Goal: Task Accomplishment & Management: Manage account settings

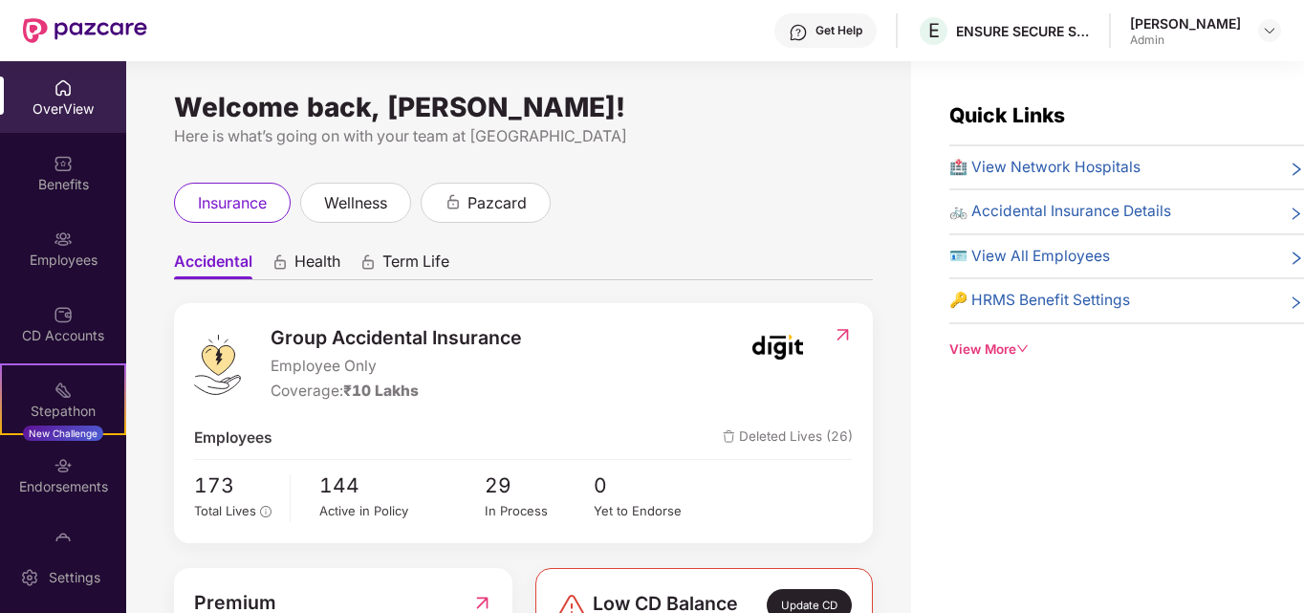
scroll to position [155, 0]
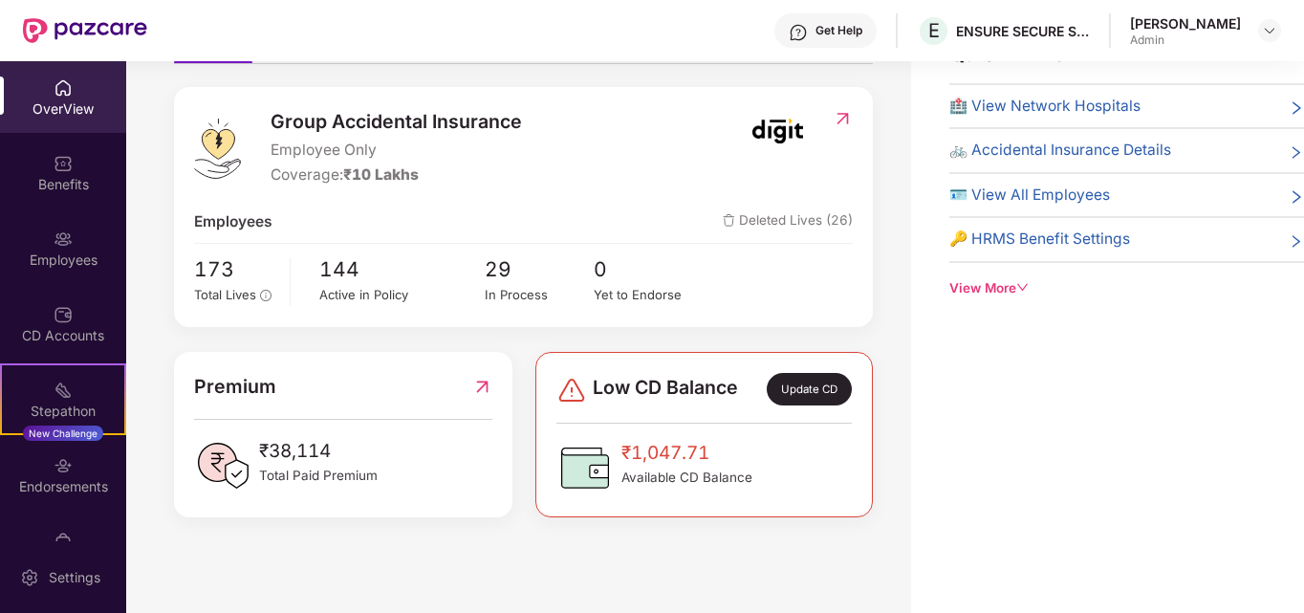
click at [344, 452] on span "₹38,114" at bounding box center [318, 451] width 119 height 29
click at [721, 389] on span "Low CD Balance" at bounding box center [665, 389] width 145 height 33
click at [819, 382] on div "Update CD" at bounding box center [809, 389] width 85 height 33
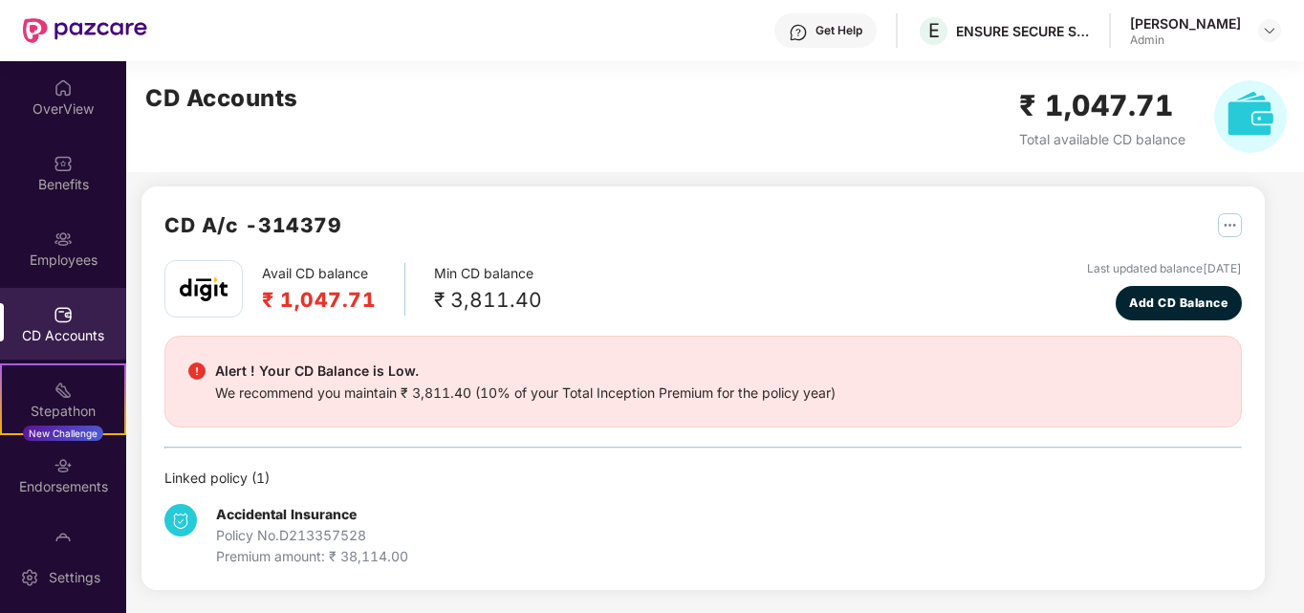
scroll to position [9, 0]
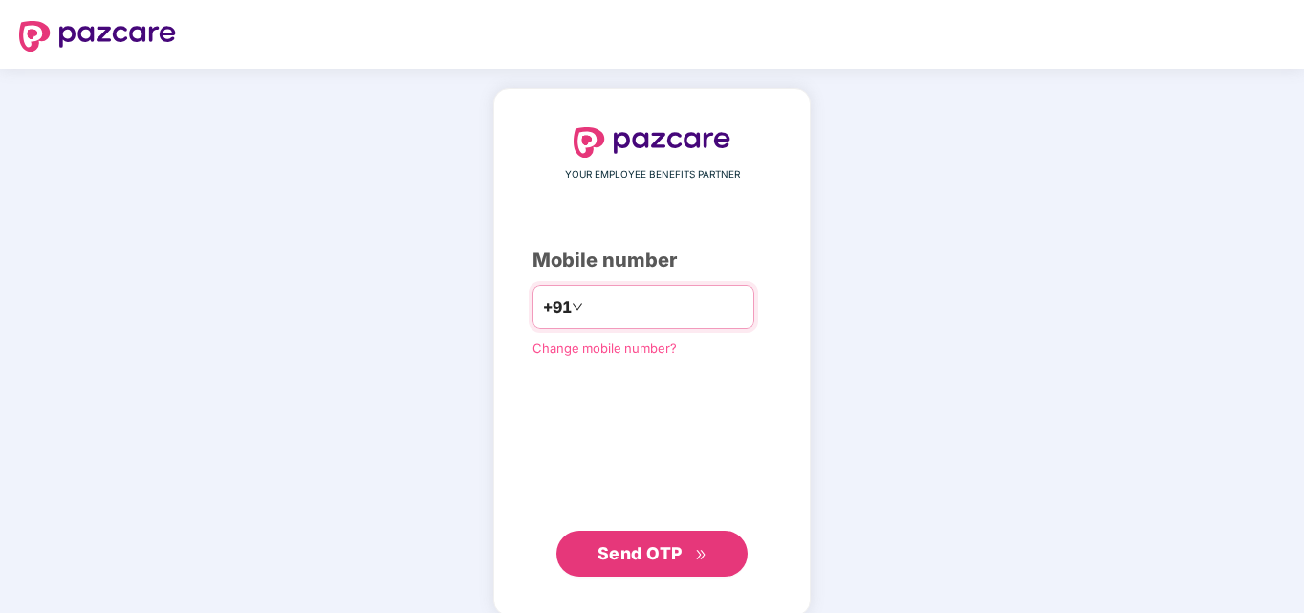
type input "**********"
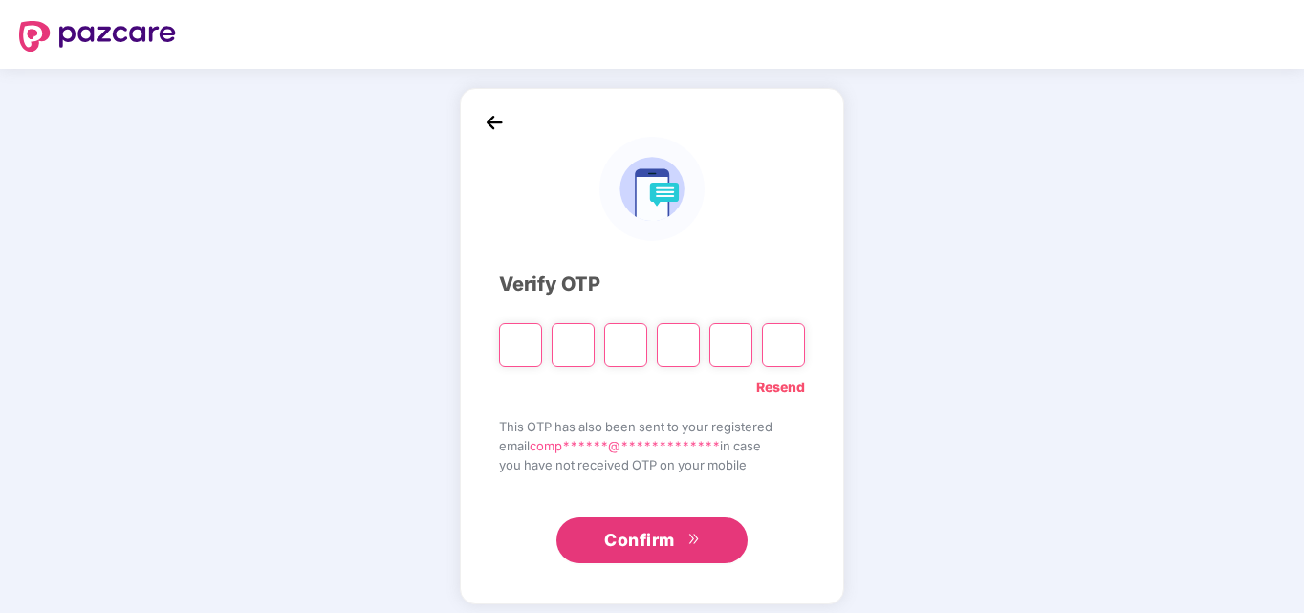
type input "*"
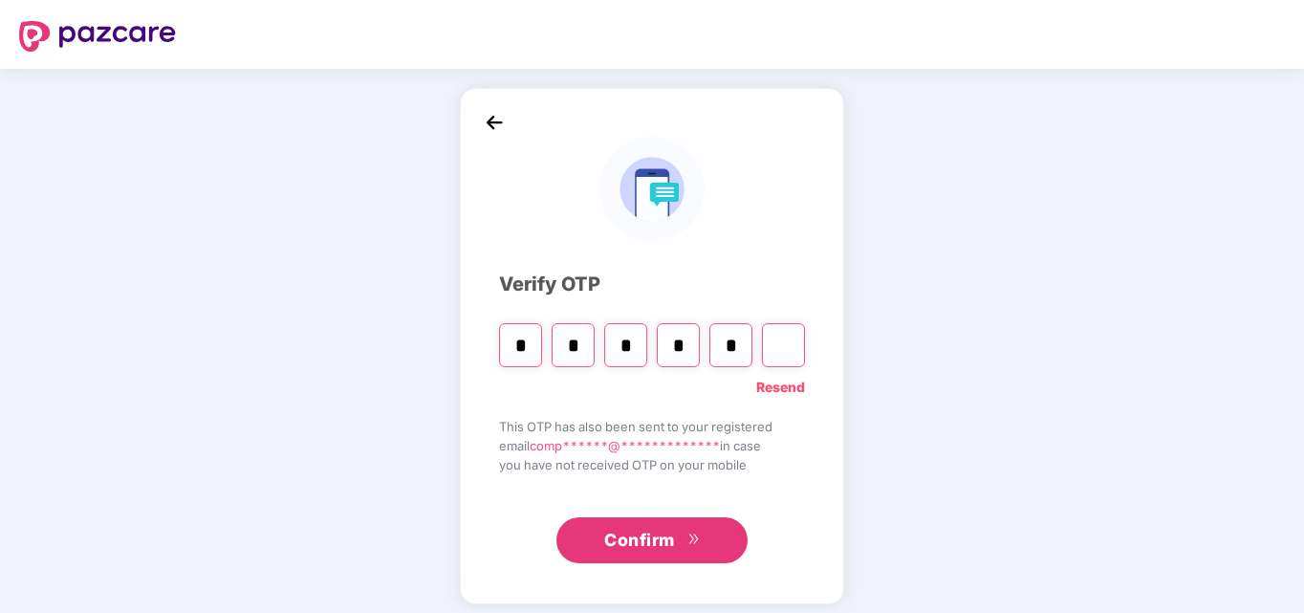
type input "*"
